Goal: Transaction & Acquisition: Purchase product/service

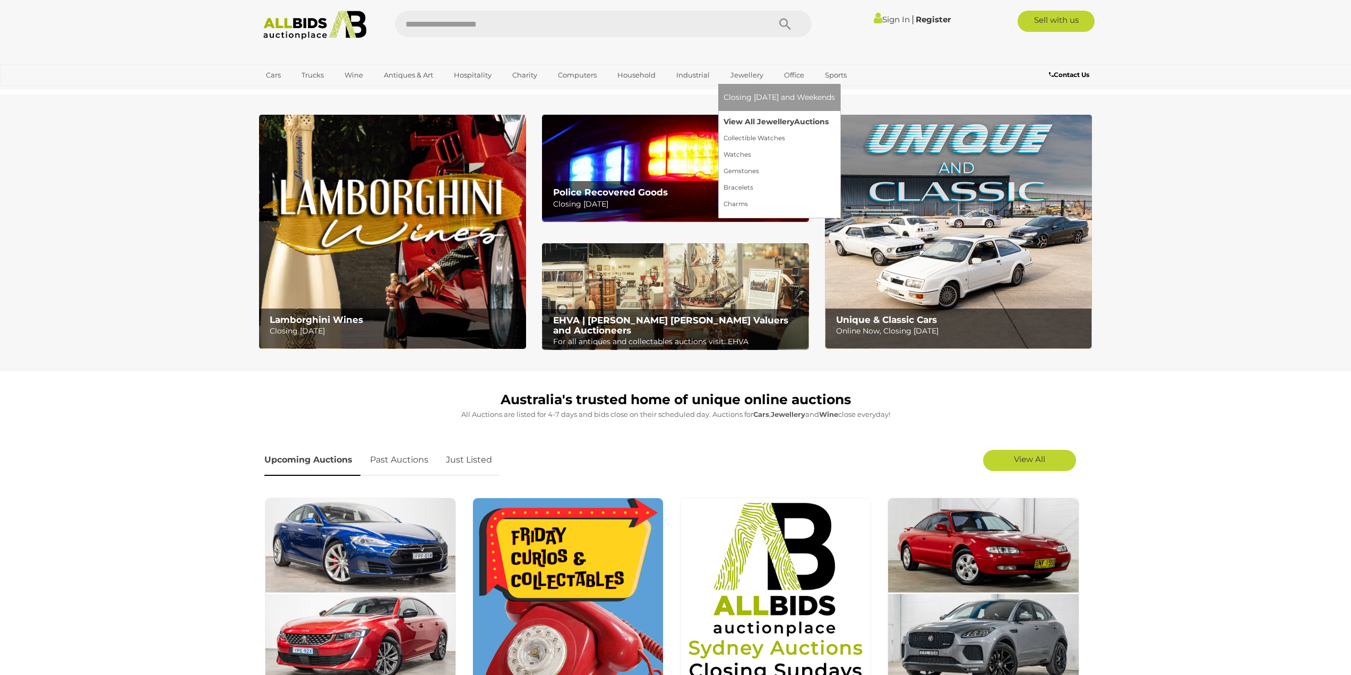
click at [759, 120] on link "View All Jewellery Auctions" at bounding box center [778, 122] width 111 height 16
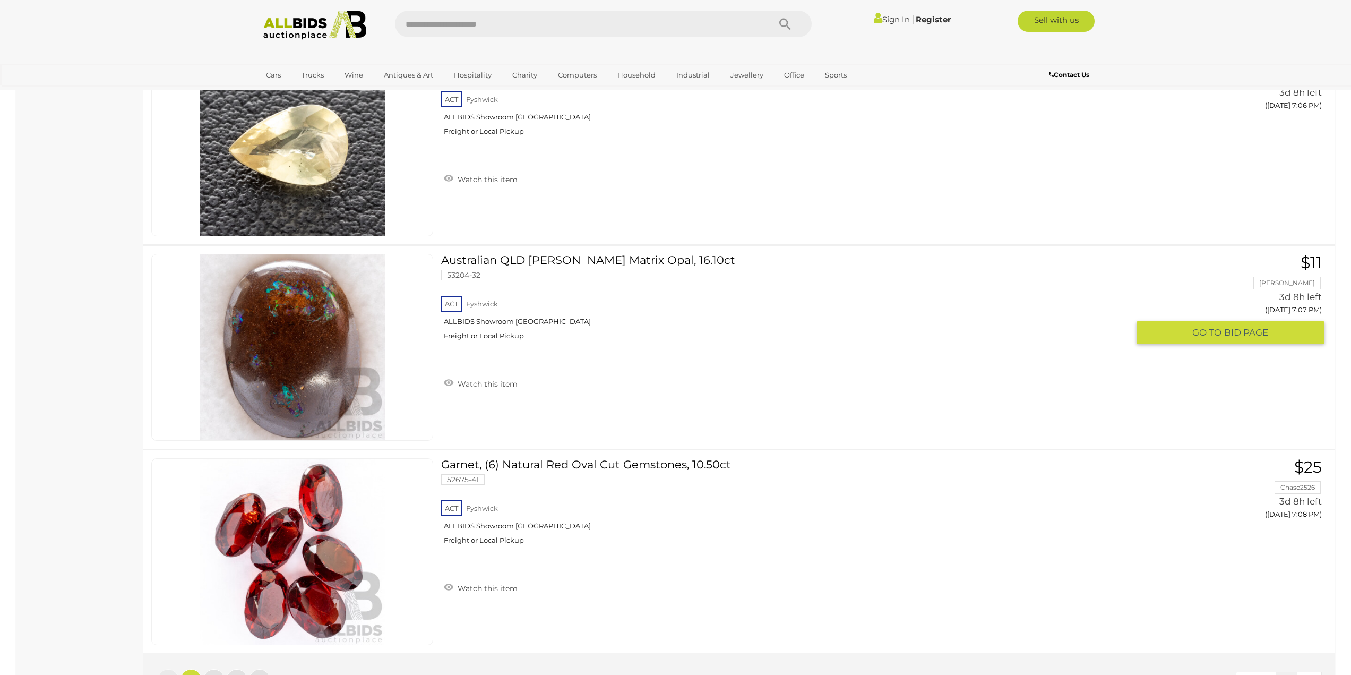
scroll to position [10070, 0]
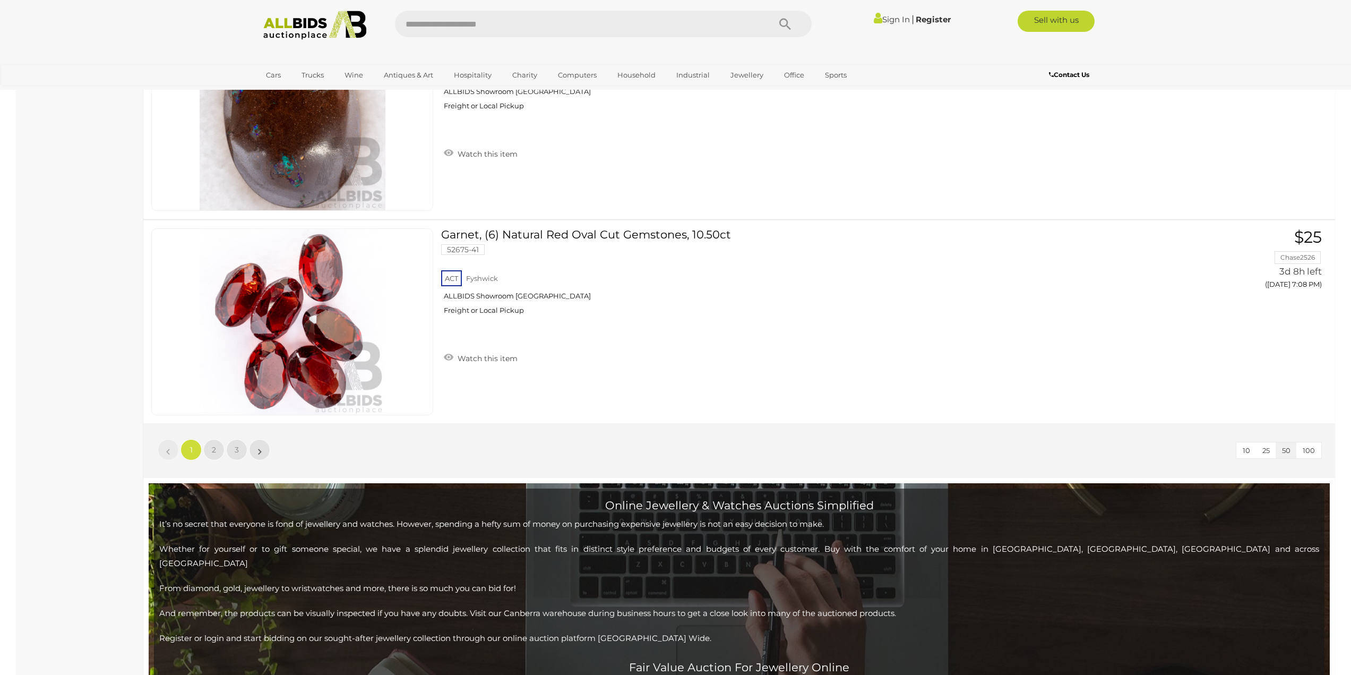
click at [1308, 452] on span "100" at bounding box center [1309, 450] width 12 height 8
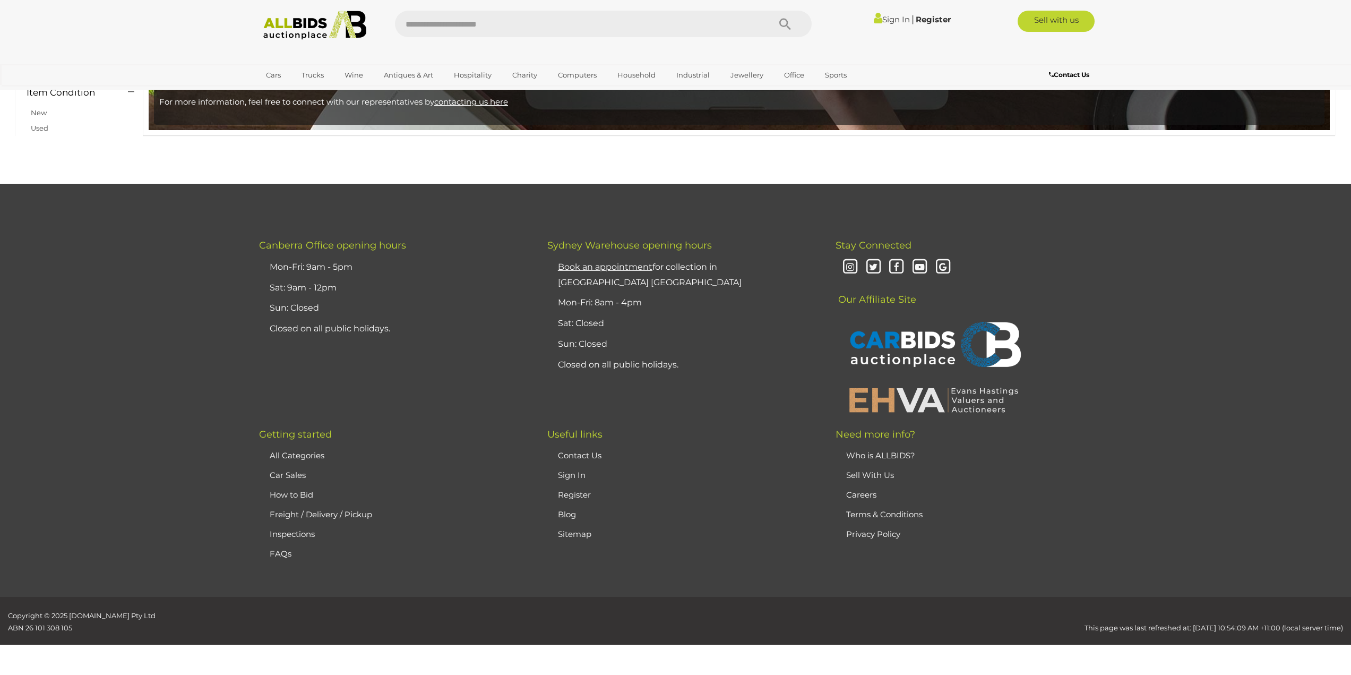
scroll to position [169, 0]
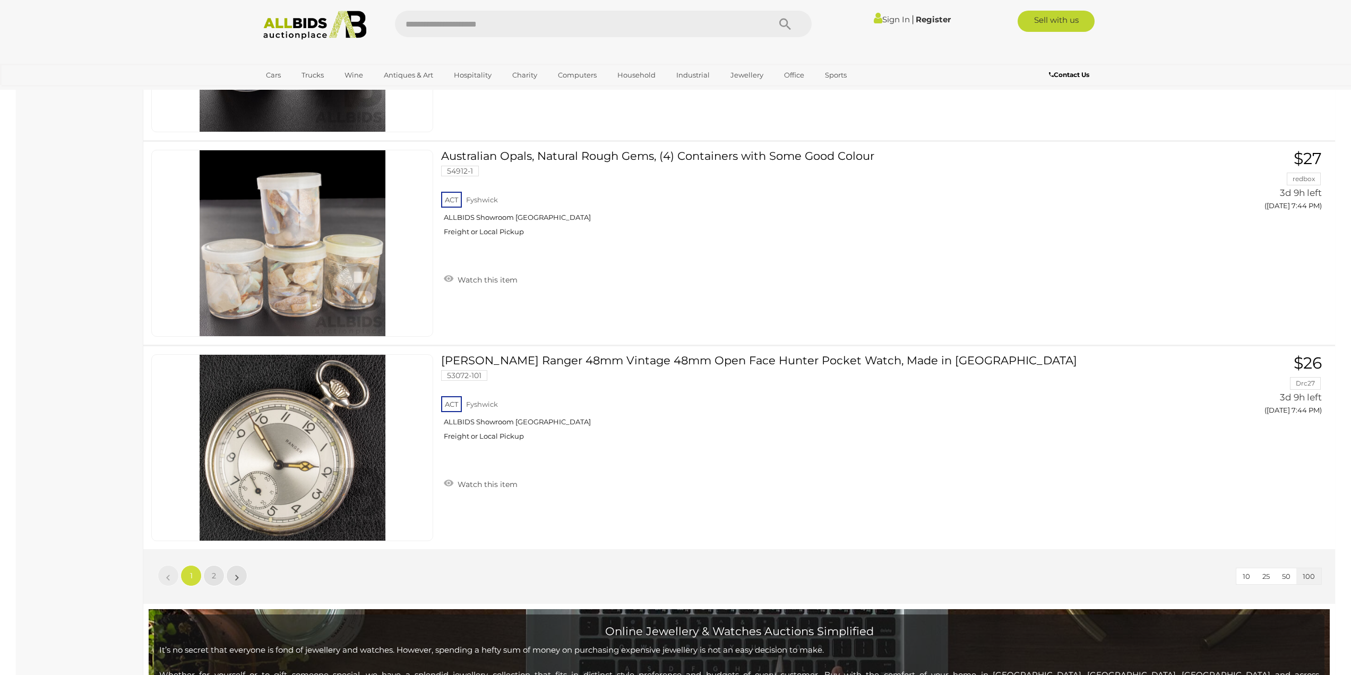
scroll to position [20313, 0]
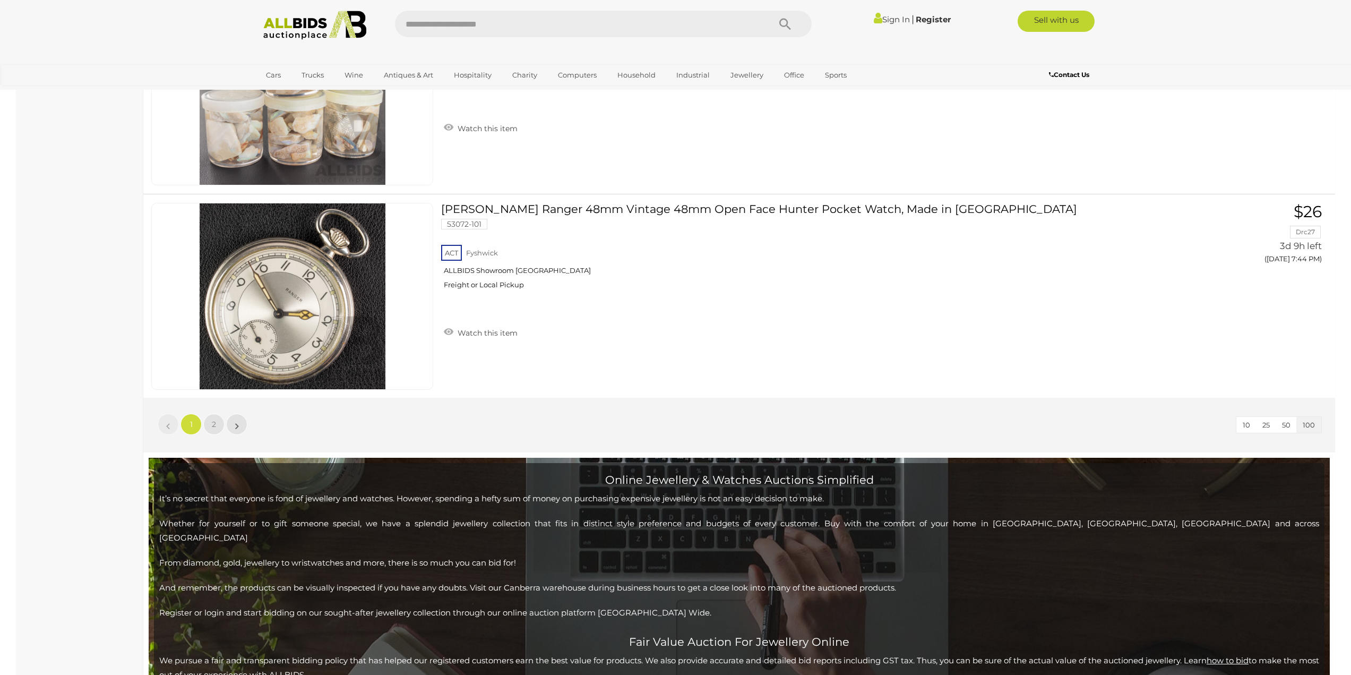
click at [237, 417] on li "»" at bounding box center [237, 423] width 21 height 21
click at [237, 424] on li "»" at bounding box center [237, 423] width 21 height 21
click at [217, 426] on link "2" at bounding box center [213, 423] width 21 height 21
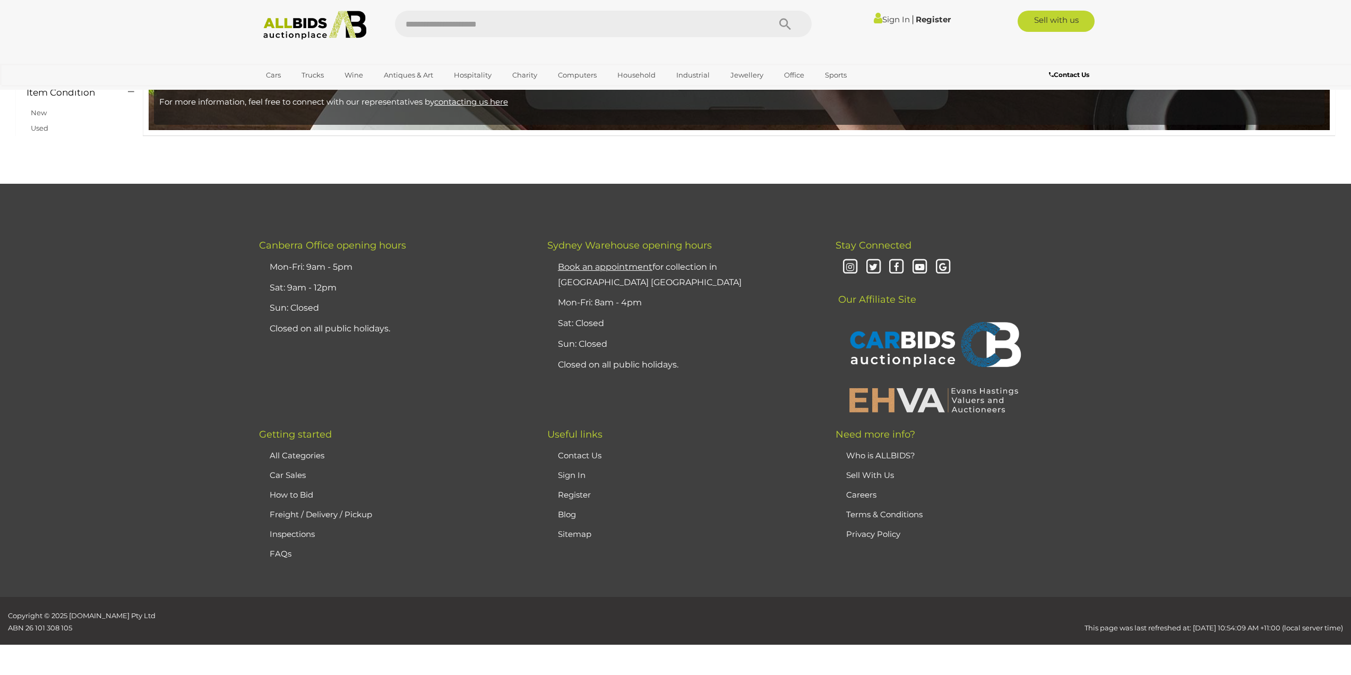
scroll to position [169, 0]
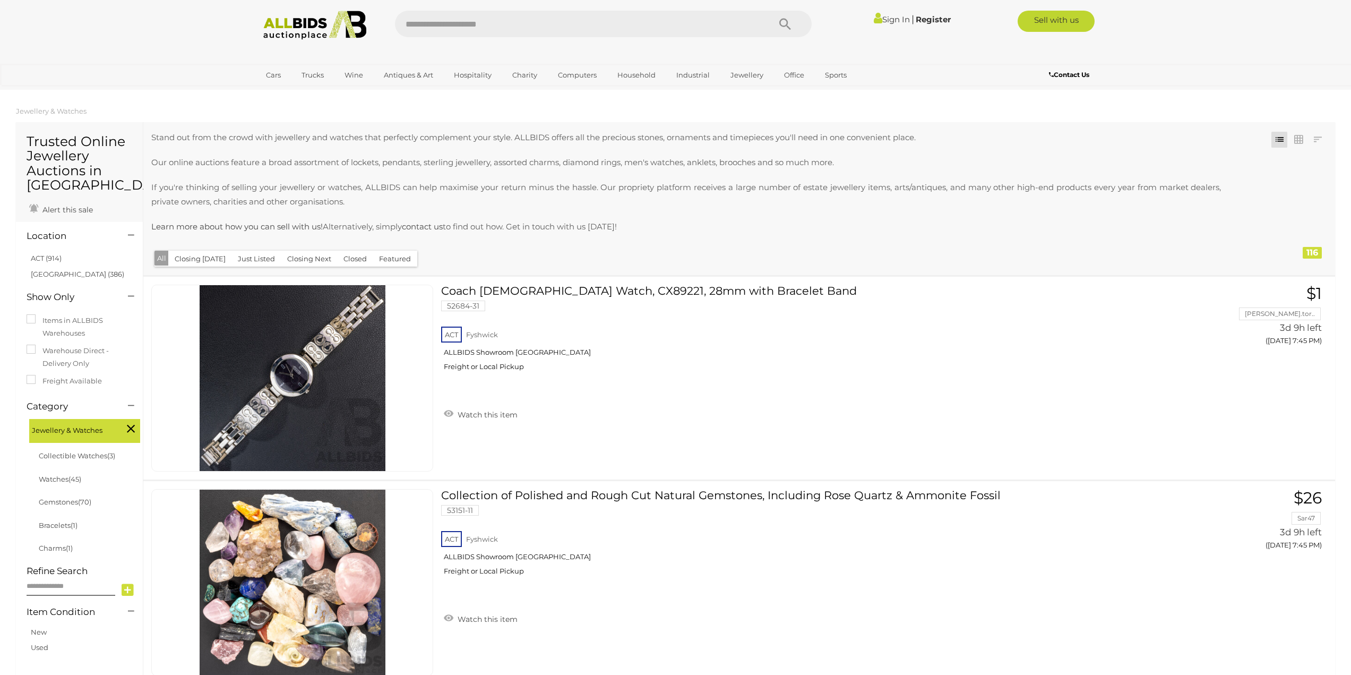
click at [275, 16] on img at bounding box center [314, 25] width 115 height 29
